Goal: Find specific page/section: Find specific page/section

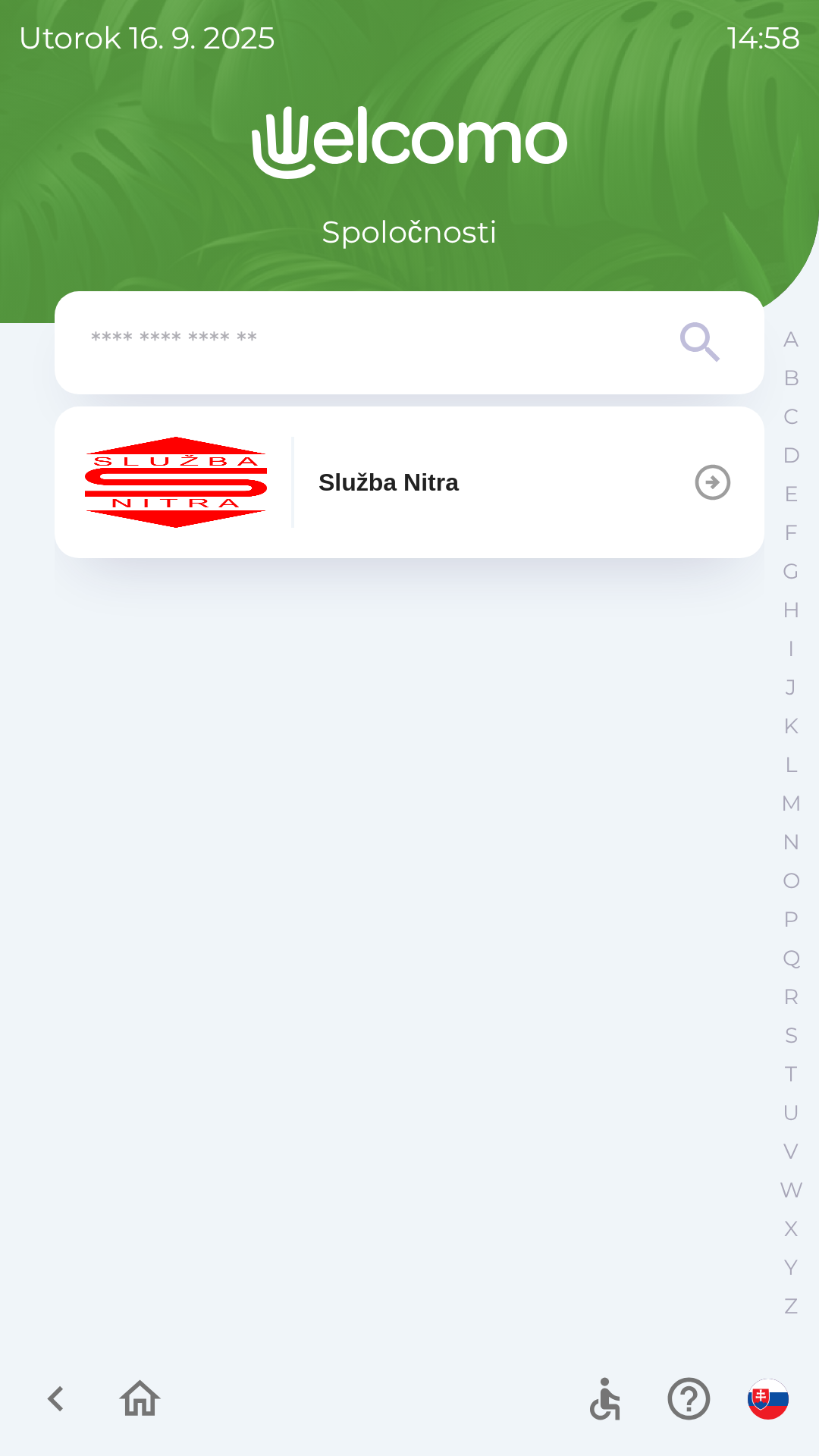
click at [681, 331] on icon at bounding box center [700, 342] width 40 height 40
click at [580, 508] on button "Služba Nitra" at bounding box center [409, 482] width 709 height 152
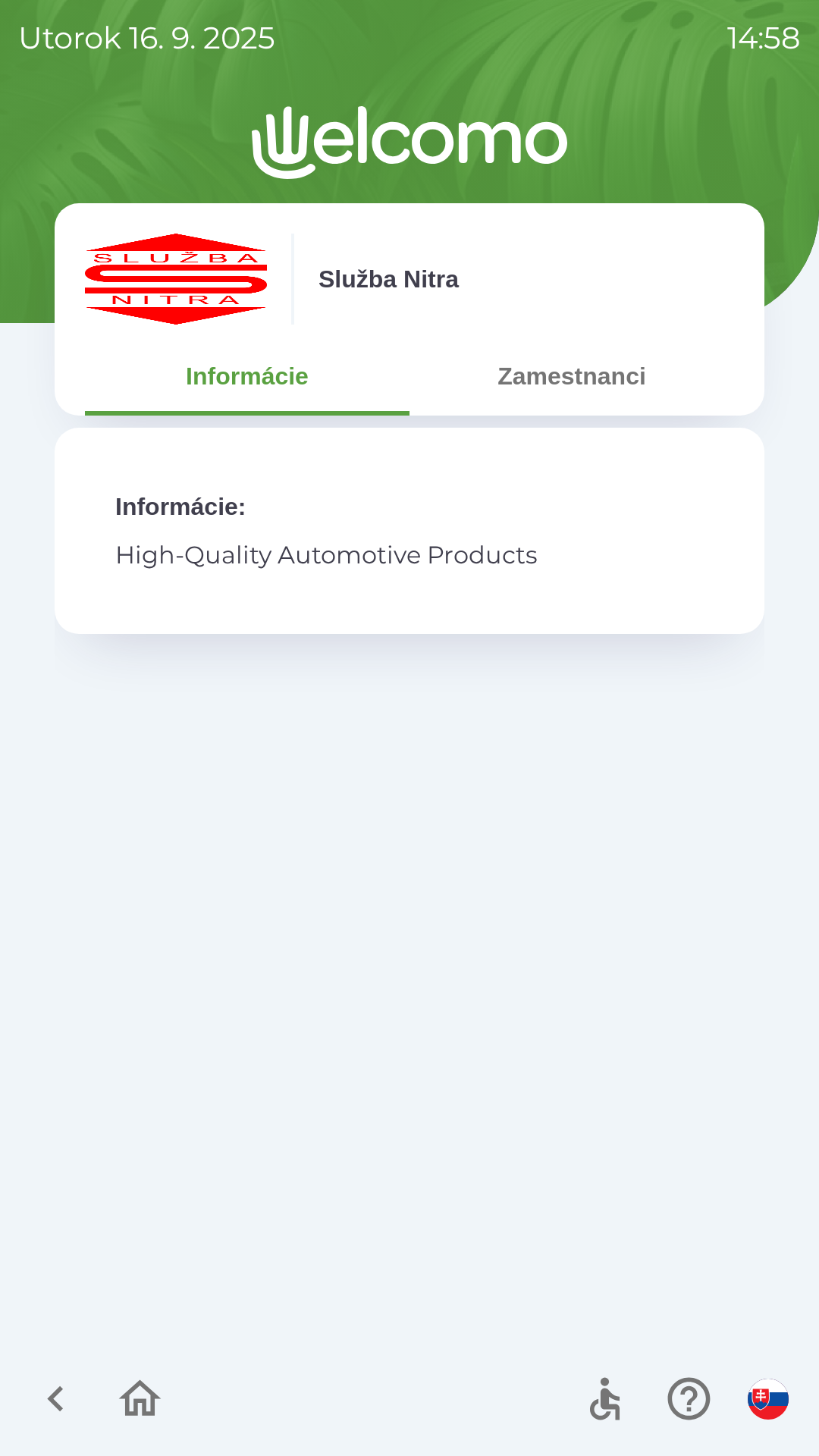
click at [629, 373] on button "Zamestnanci" at bounding box center [571, 376] width 324 height 54
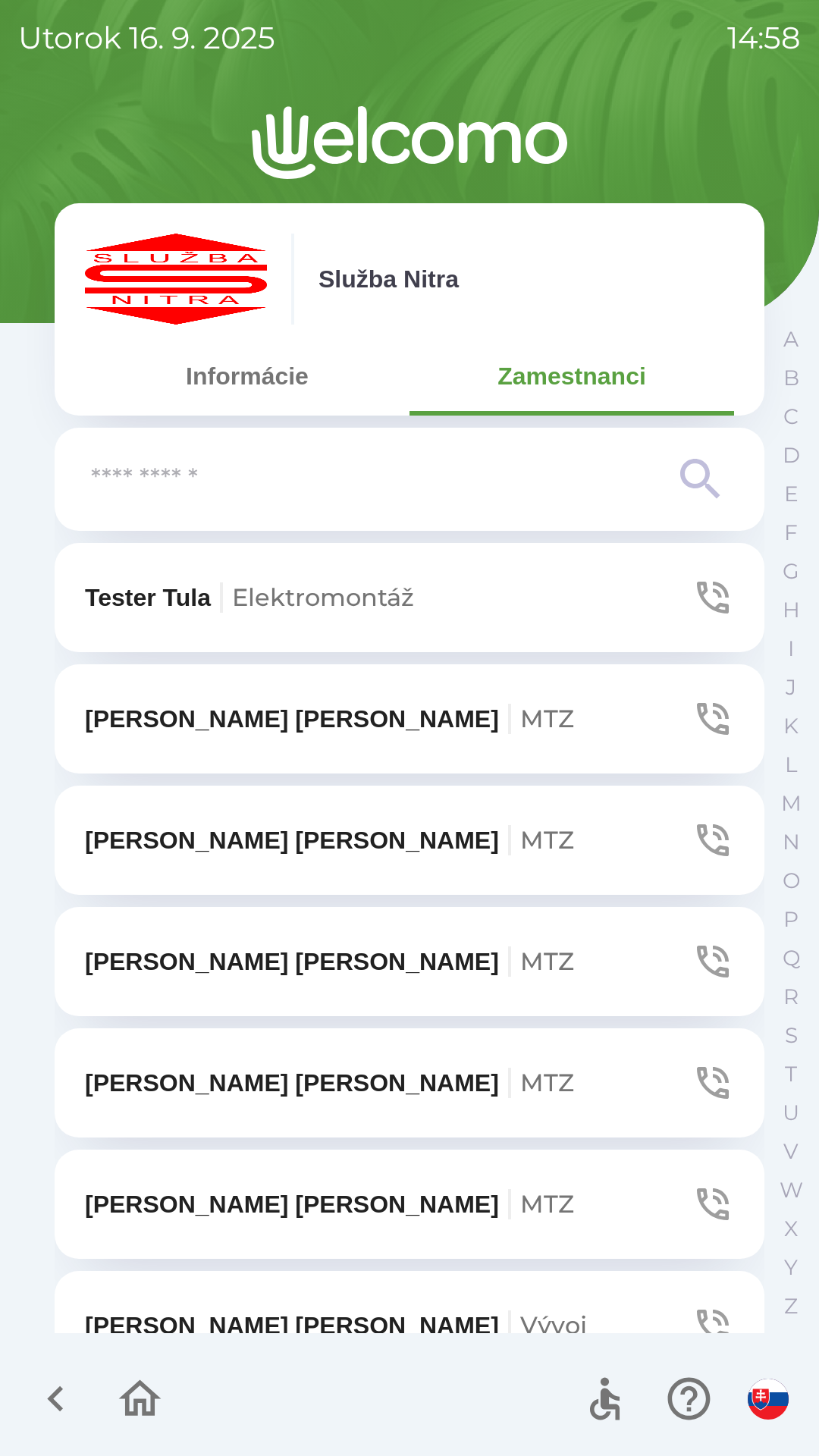
click at [696, 483] on icon at bounding box center [700, 479] width 54 height 54
click at [691, 505] on icon at bounding box center [700, 479] width 54 height 54
click at [697, 479] on icon at bounding box center [700, 479] width 54 height 54
click at [784, 1304] on p "Z" at bounding box center [791, 1305] width 14 height 26
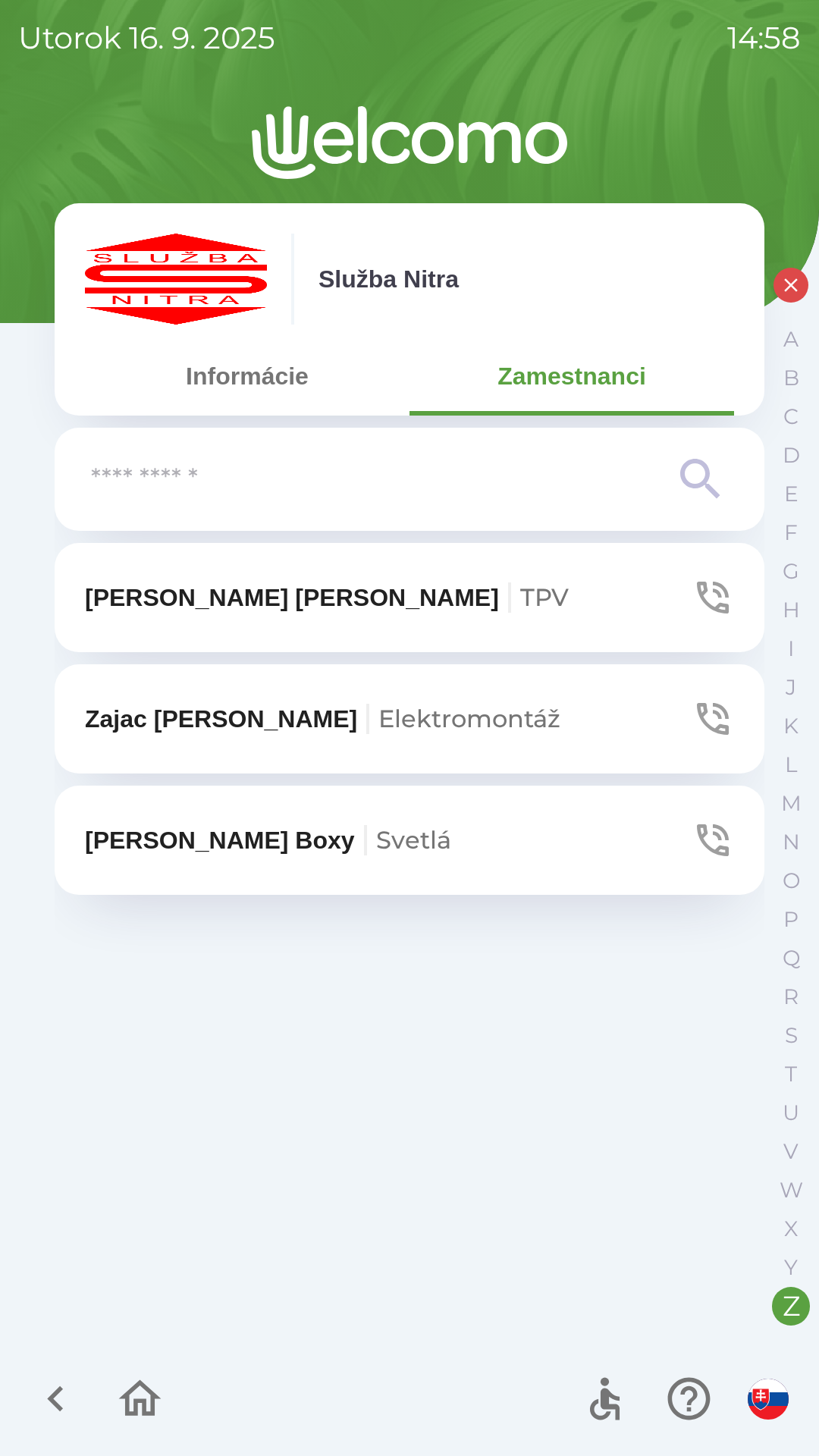
click at [475, 592] on button "[PERSON_NAME] TPV" at bounding box center [409, 598] width 709 height 109
